Goal: Task Accomplishment & Management: Manage account settings

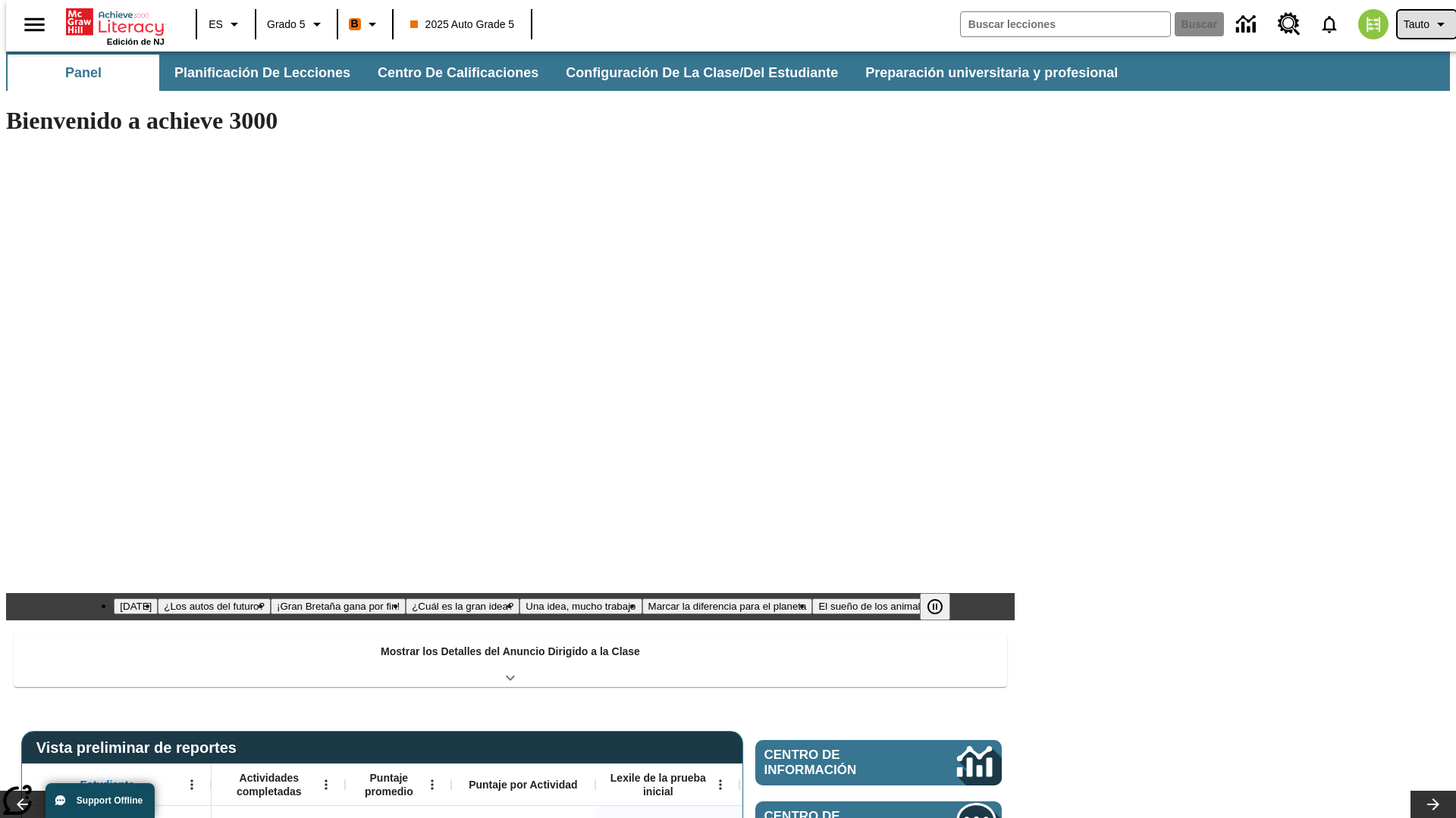
click at [1419, 24] on span "Tauto" at bounding box center [1416, 25] width 26 height 16
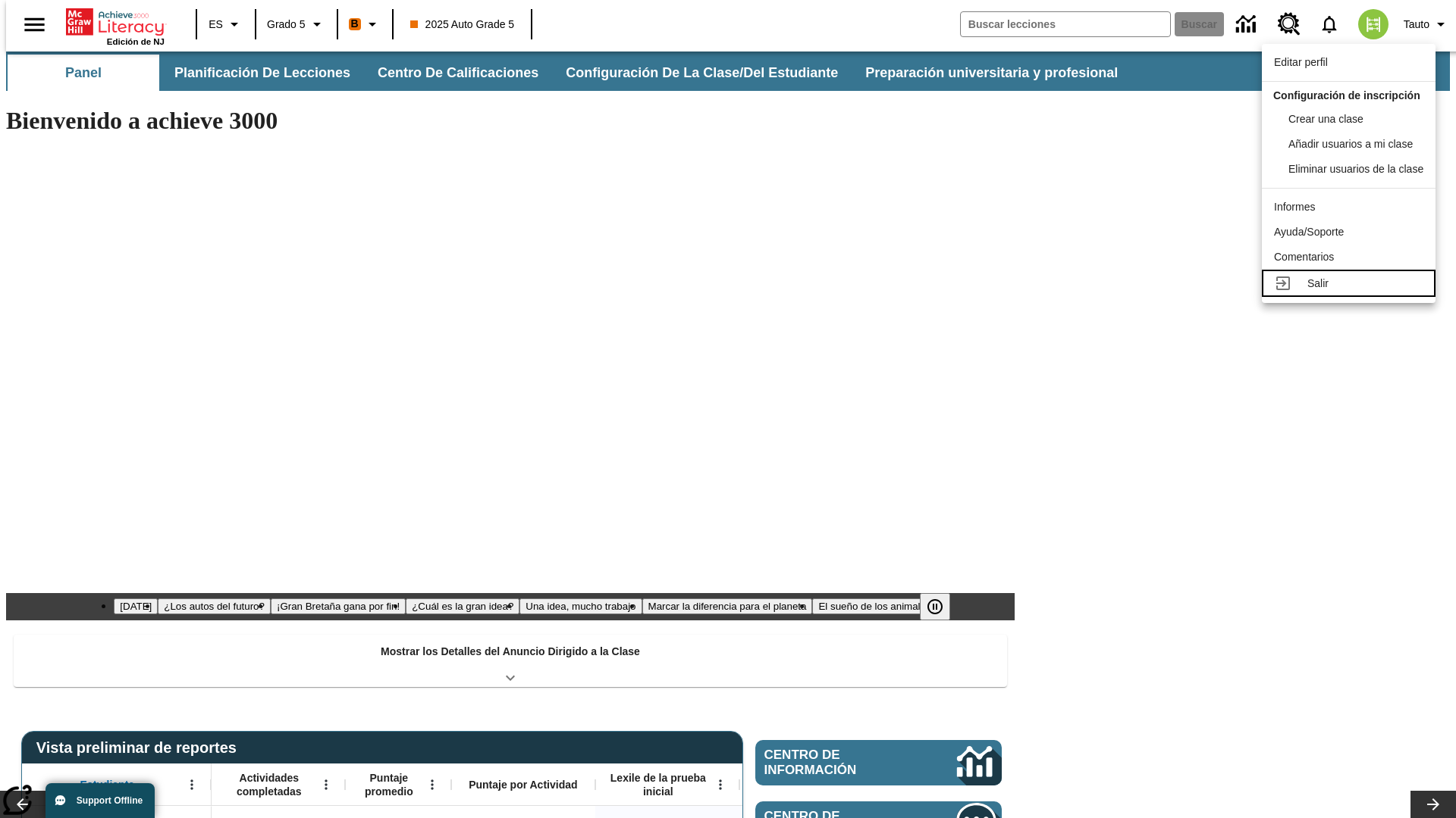
click at [1353, 292] on div "Salir" at bounding box center [1366, 284] width 116 height 16
